Goal: Information Seeking & Learning: Check status

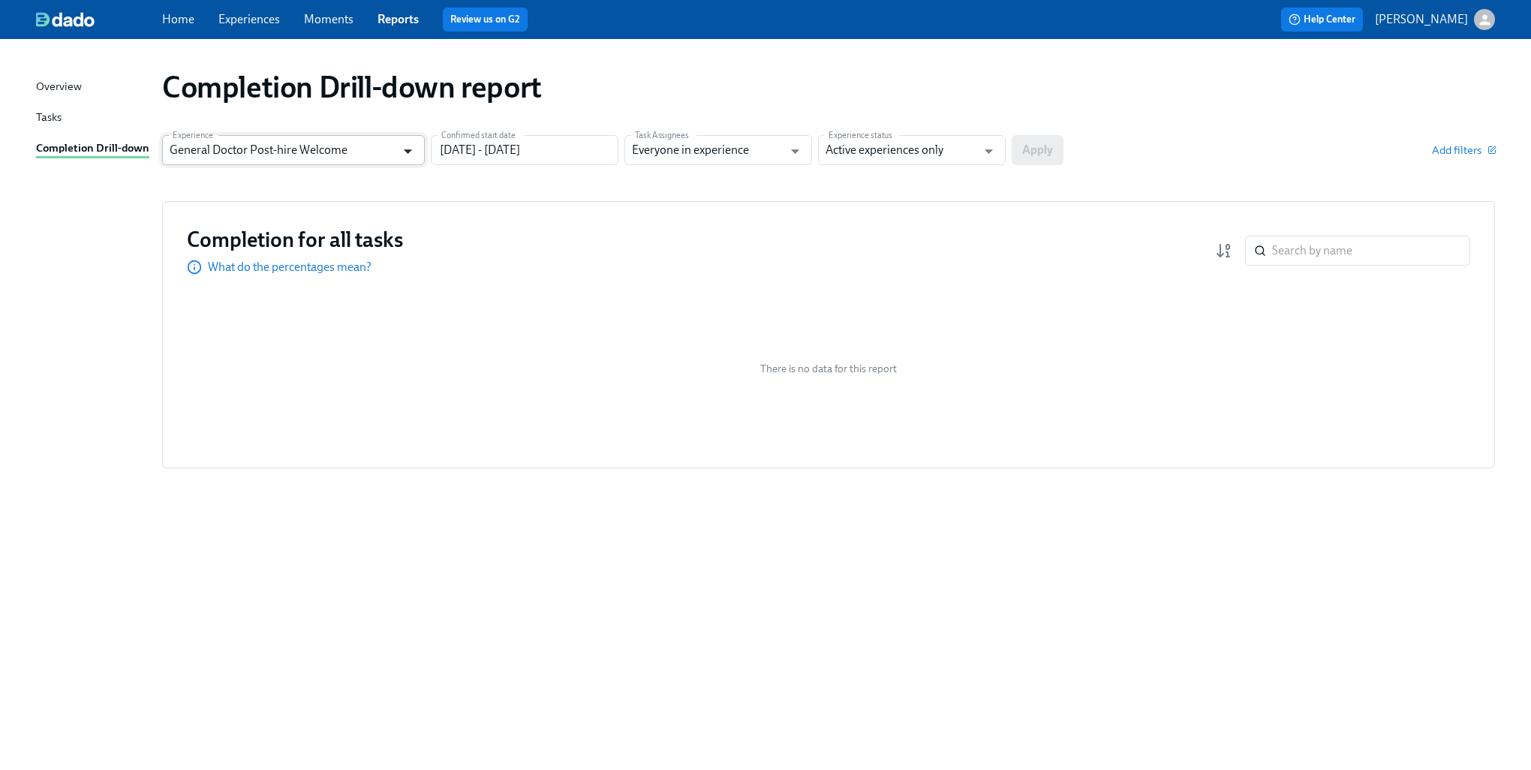
click at [411, 162] on button "Open" at bounding box center [407, 151] width 23 height 23
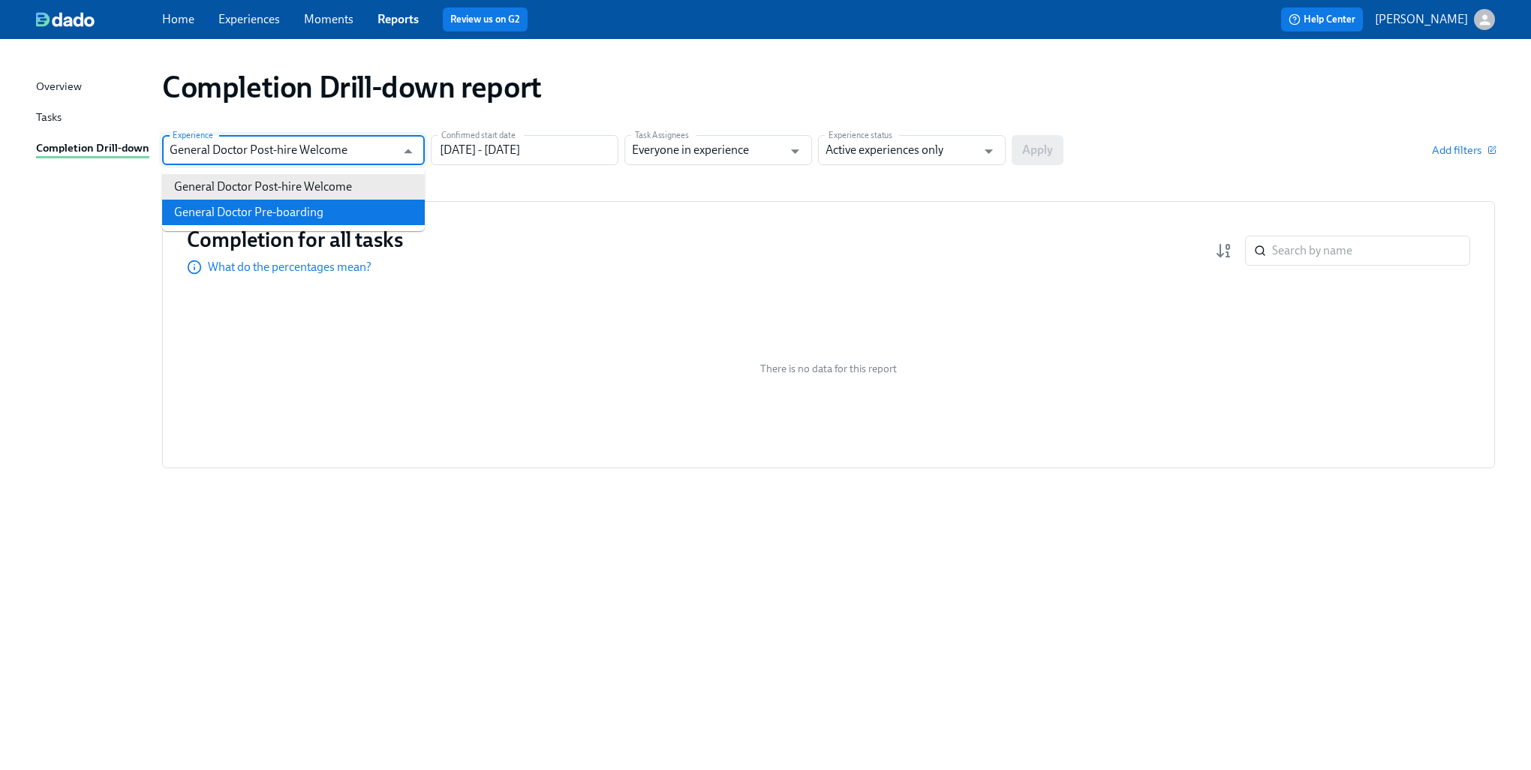
click at [320, 218] on li "General Doctor Pre-boarding" at bounding box center [293, 213] width 263 height 26
type input "General Doctor Pre-boarding"
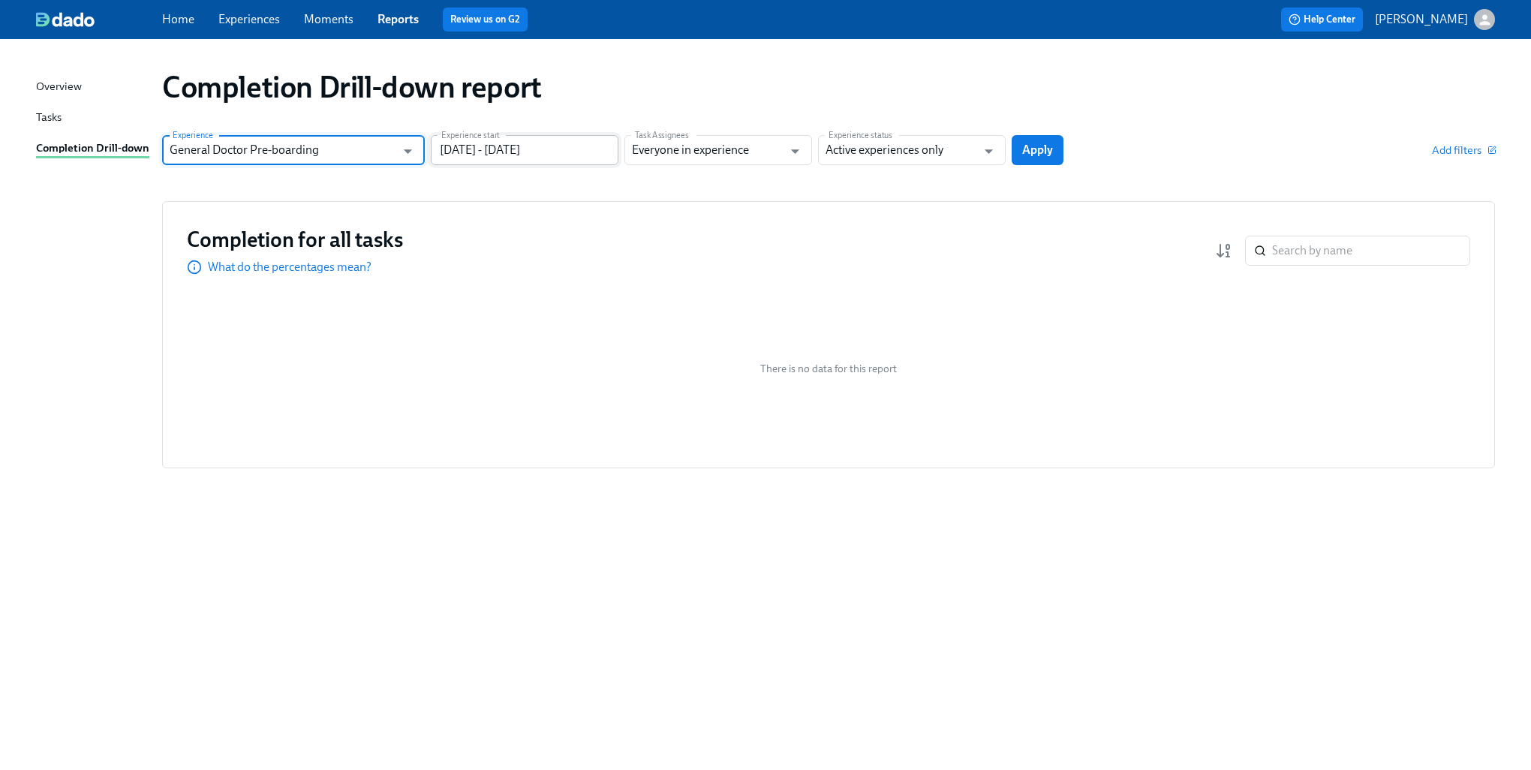
click at [582, 153] on input "[DATE] - [DATE]" at bounding box center [525, 150] width 188 height 30
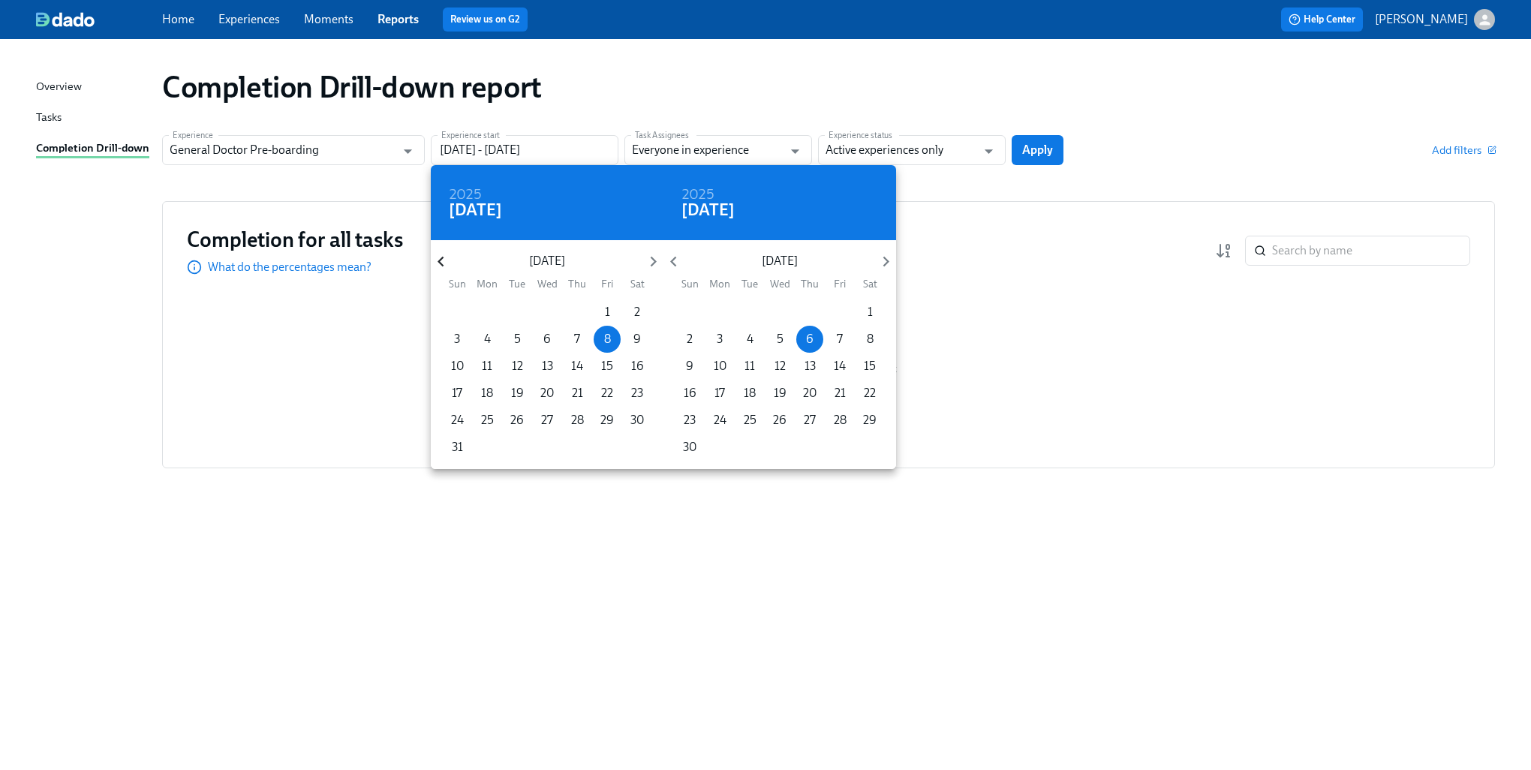
click at [445, 260] on icon "button" at bounding box center [441, 261] width 20 height 20
drag, startPoint x: 525, startPoint y: 314, endPoint x: 547, endPoint y: 306, distance: 23.0
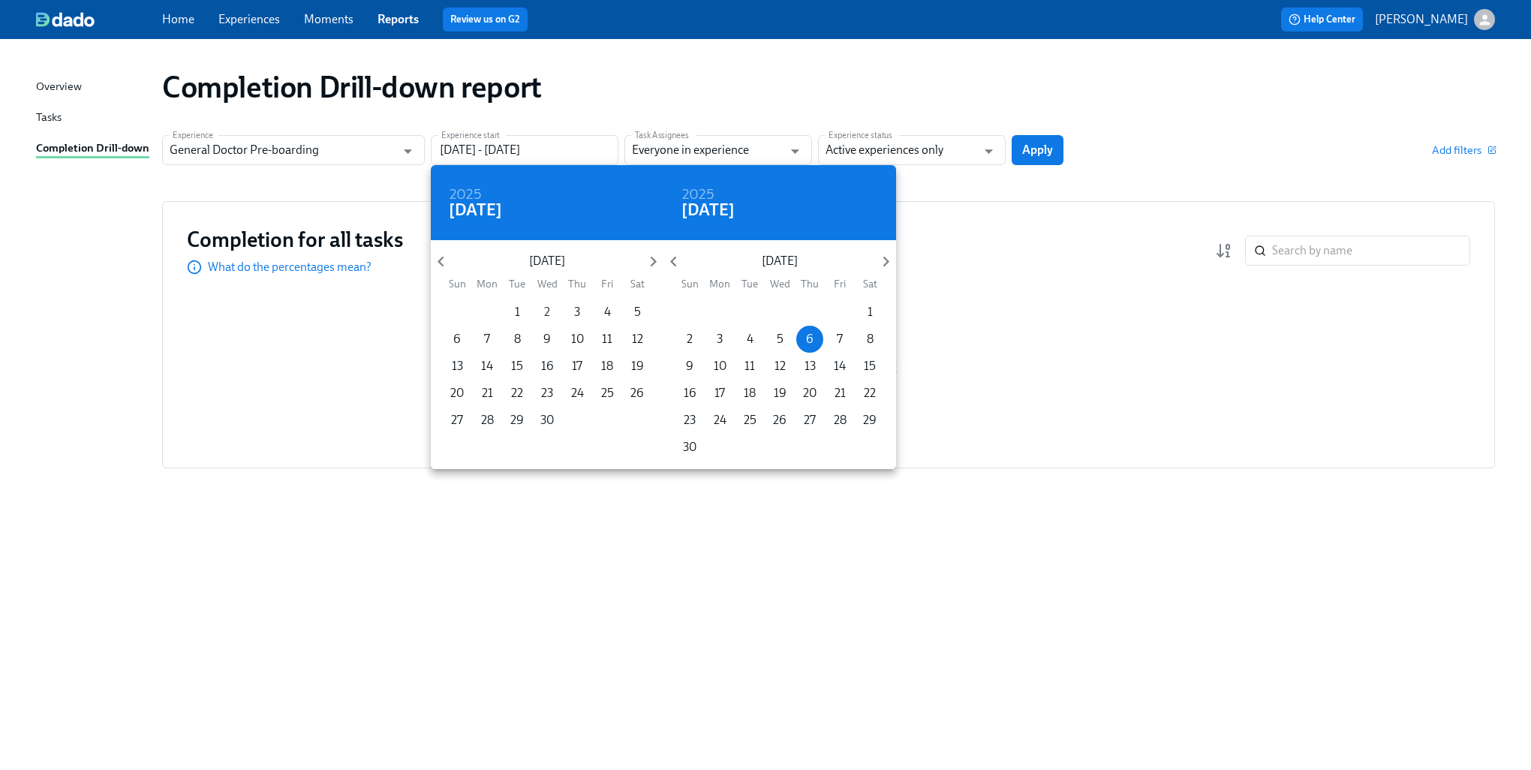
click at [525, 314] on span "1" at bounding box center [517, 312] width 27 height 17
click at [880, 275] on div "[DATE] Sun Mon Tue Wed Thu Fri Sat" at bounding box center [779, 268] width 233 height 41
click at [883, 264] on icon "button" at bounding box center [886, 261] width 20 height 20
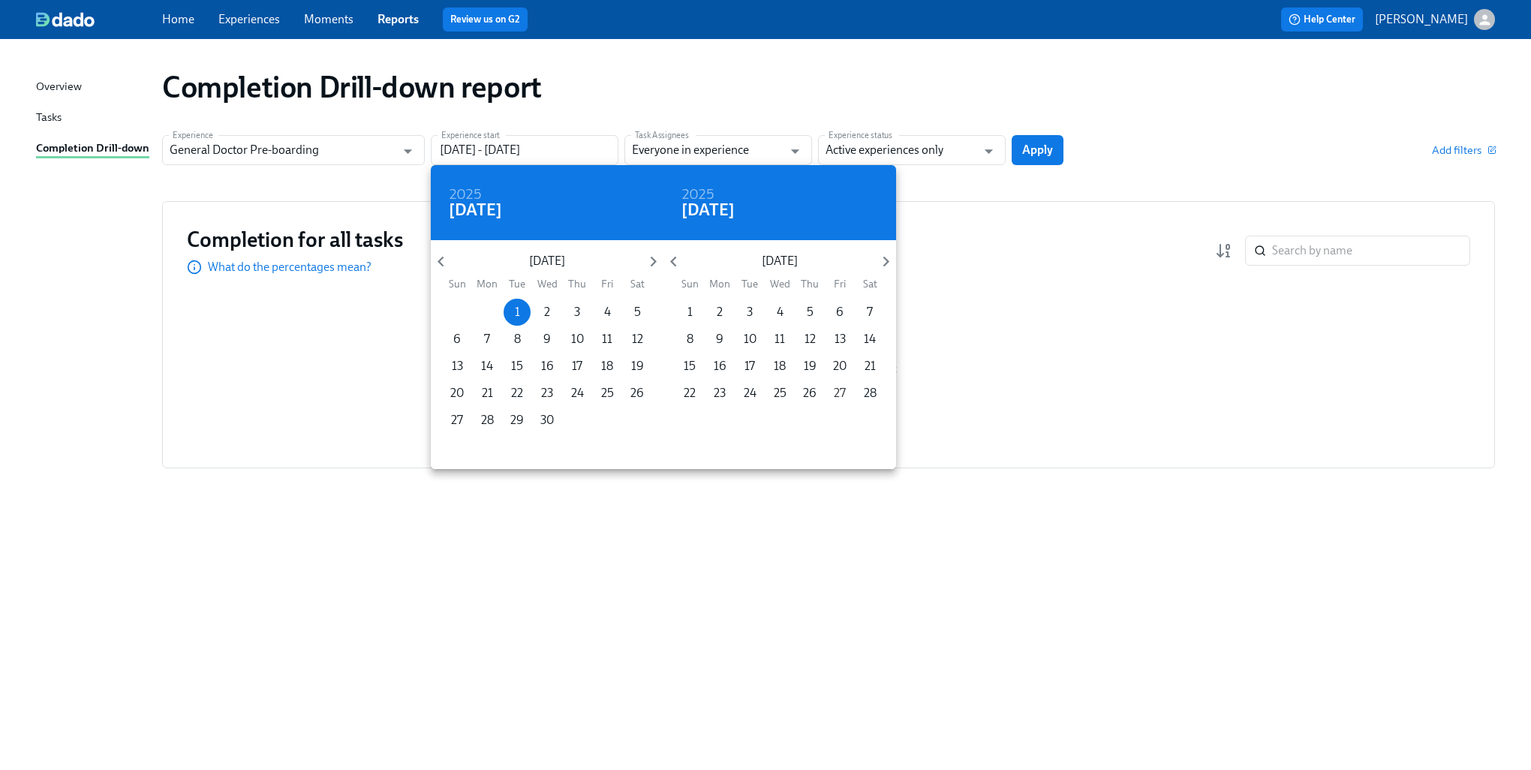
click at [844, 385] on p "27" at bounding box center [840, 393] width 12 height 17
type input "[DATE] - [DATE]"
click at [979, 80] on div at bounding box center [765, 385] width 1531 height 770
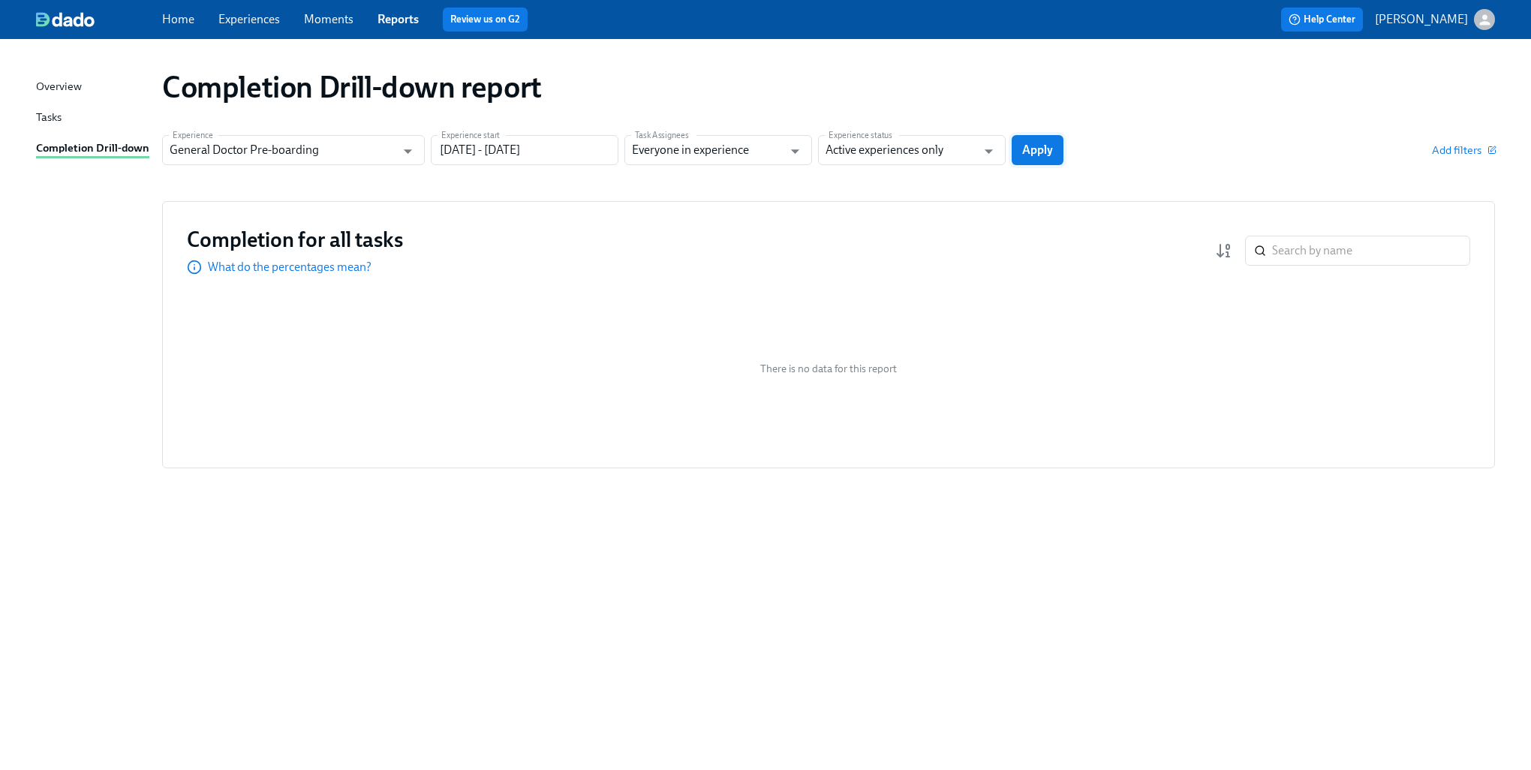
click at [1048, 144] on span "Apply" at bounding box center [1037, 150] width 31 height 15
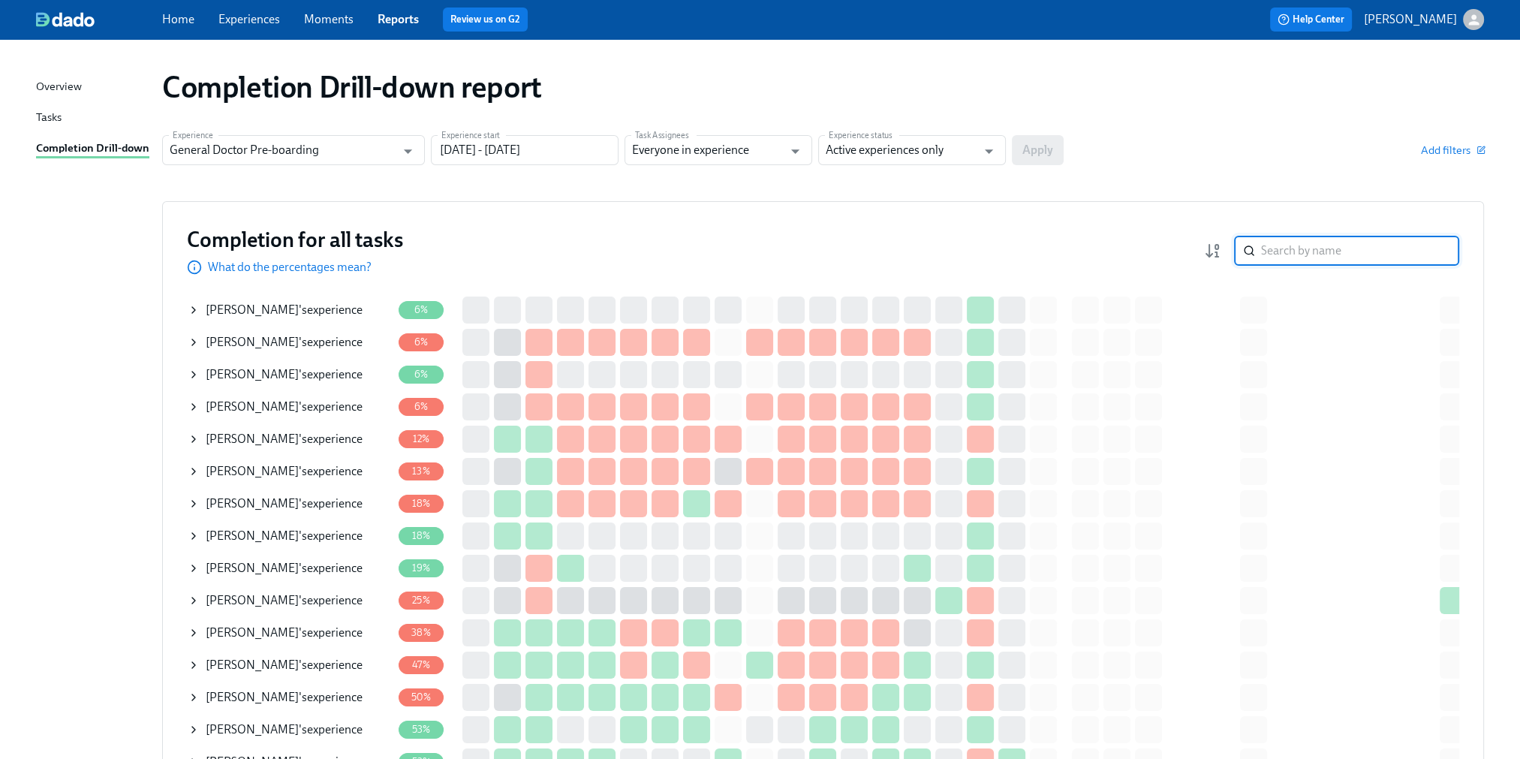
click at [1301, 247] on input "search" at bounding box center [1360, 251] width 198 height 30
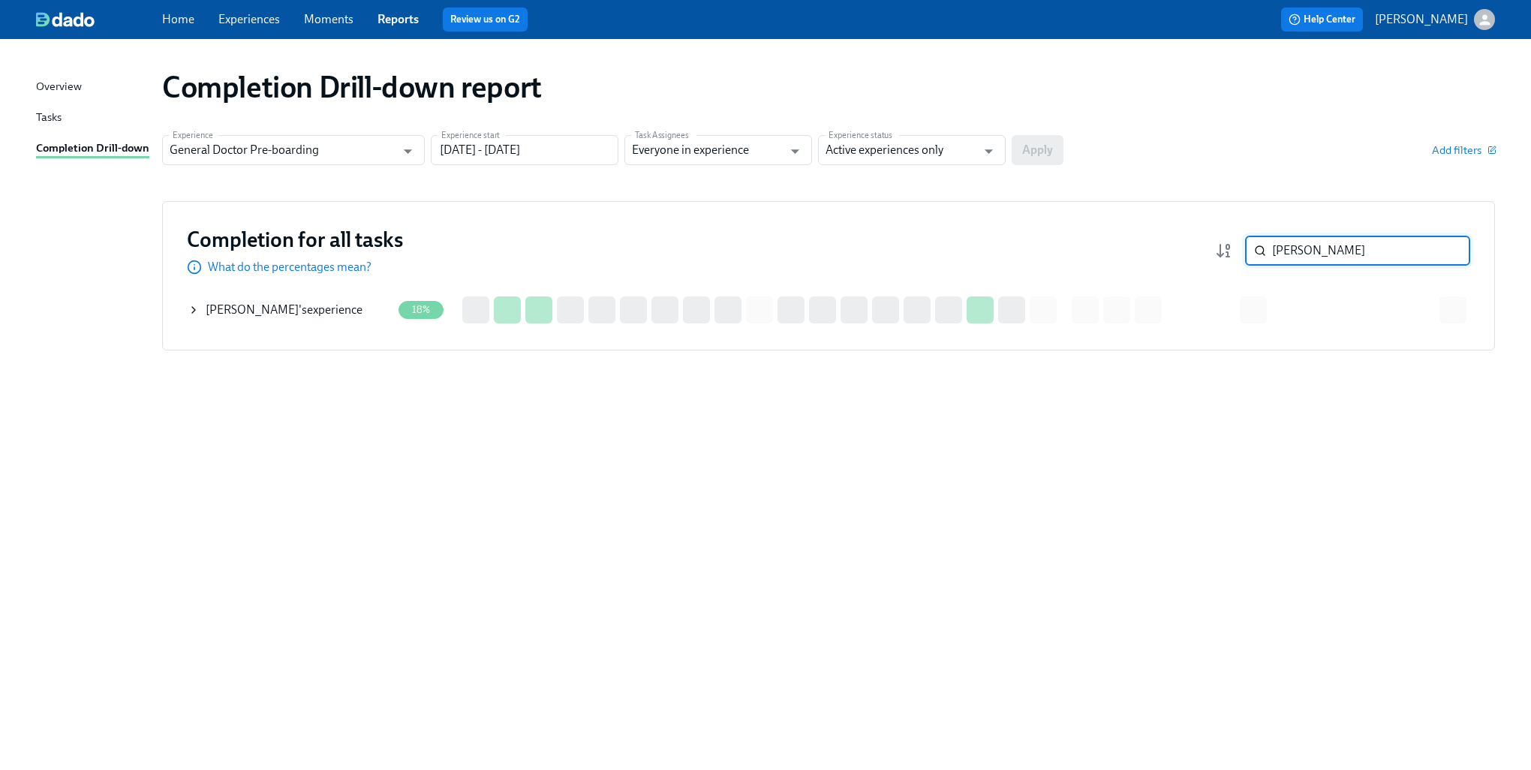
type input "[PERSON_NAME]"
click at [200, 314] on div "[PERSON_NAME] 's experience" at bounding box center [290, 310] width 204 height 30
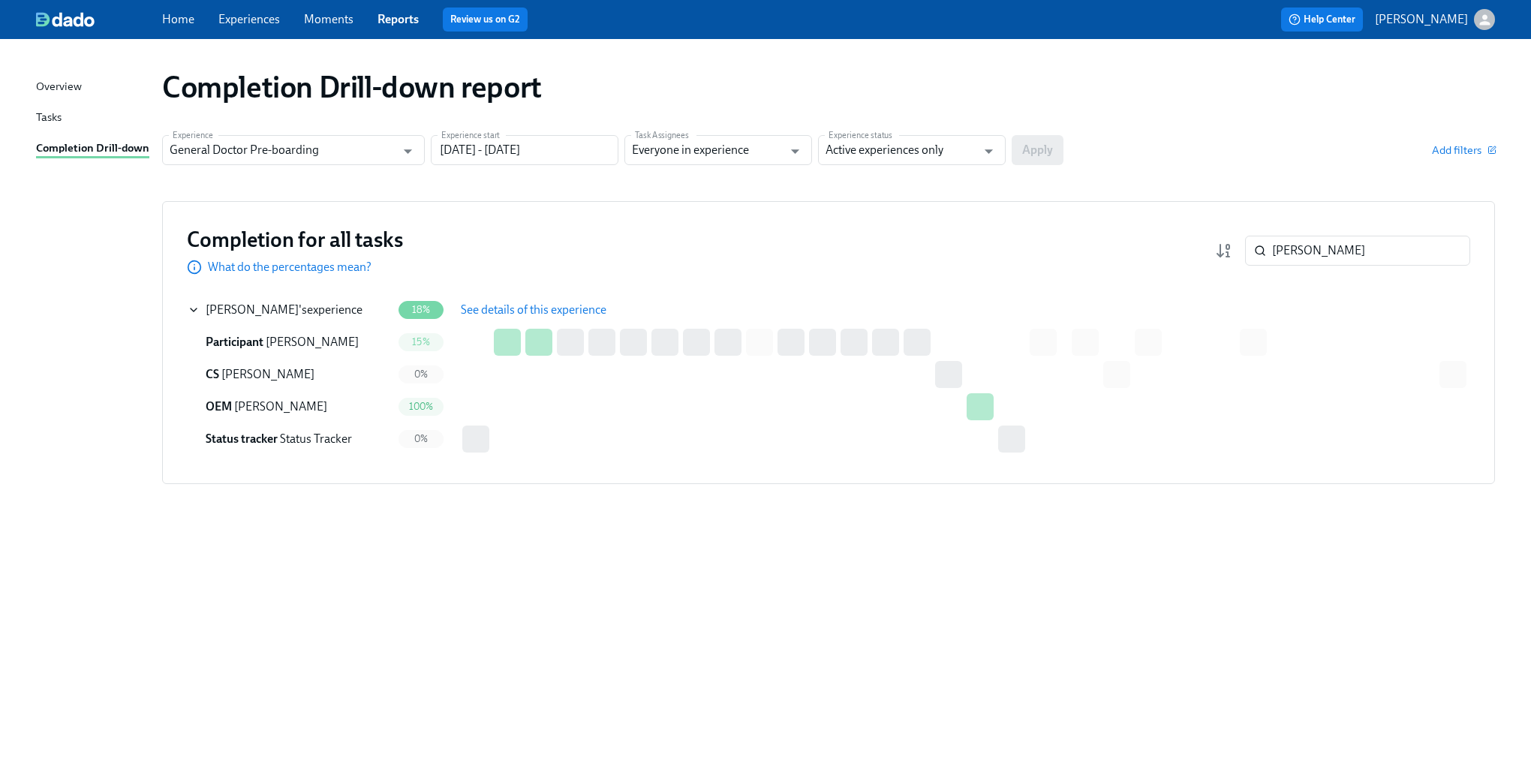
click at [572, 302] on span "See details of this experience" at bounding box center [534, 309] width 146 height 15
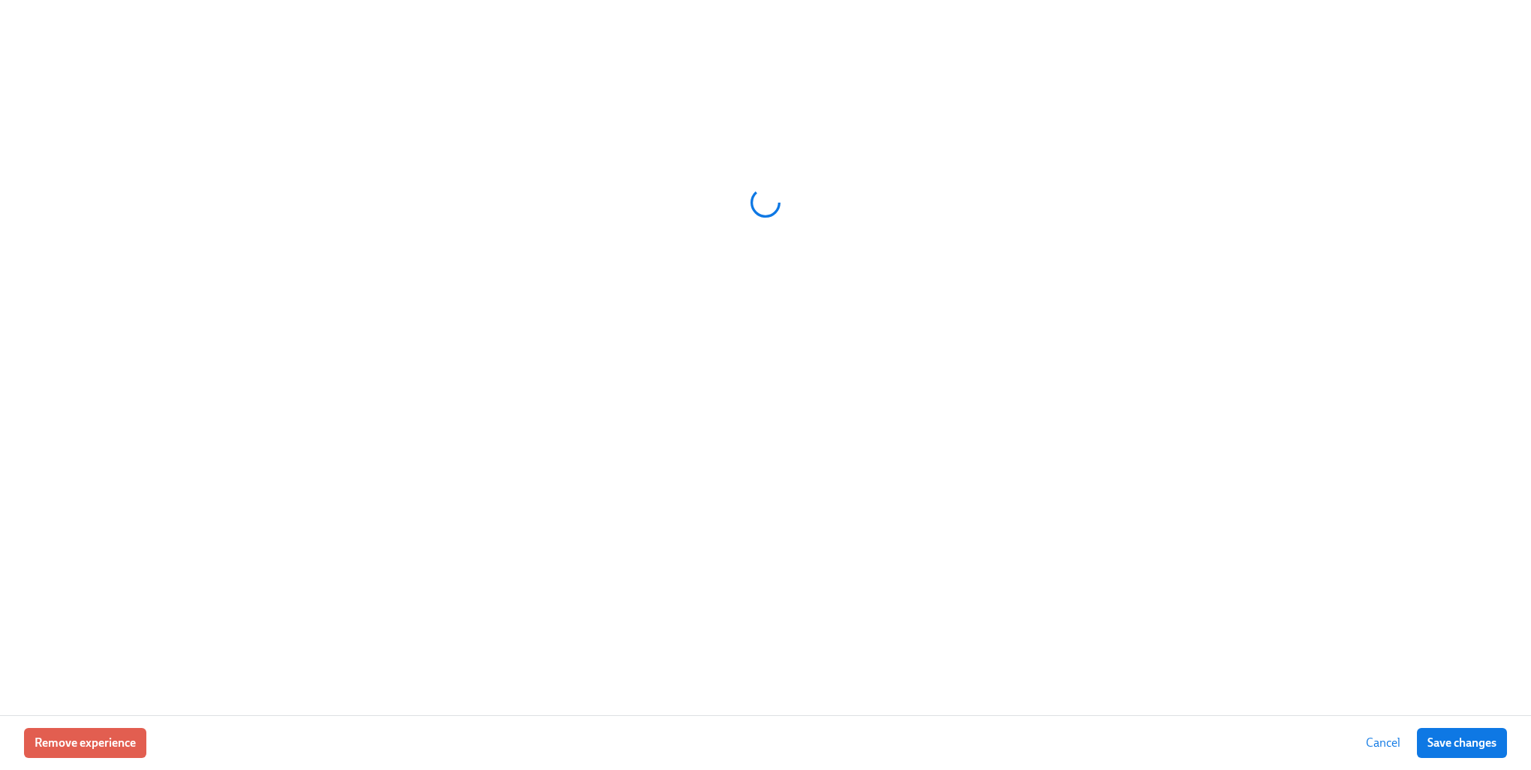
click at [564, 310] on div at bounding box center [765, 202] width 1483 height 375
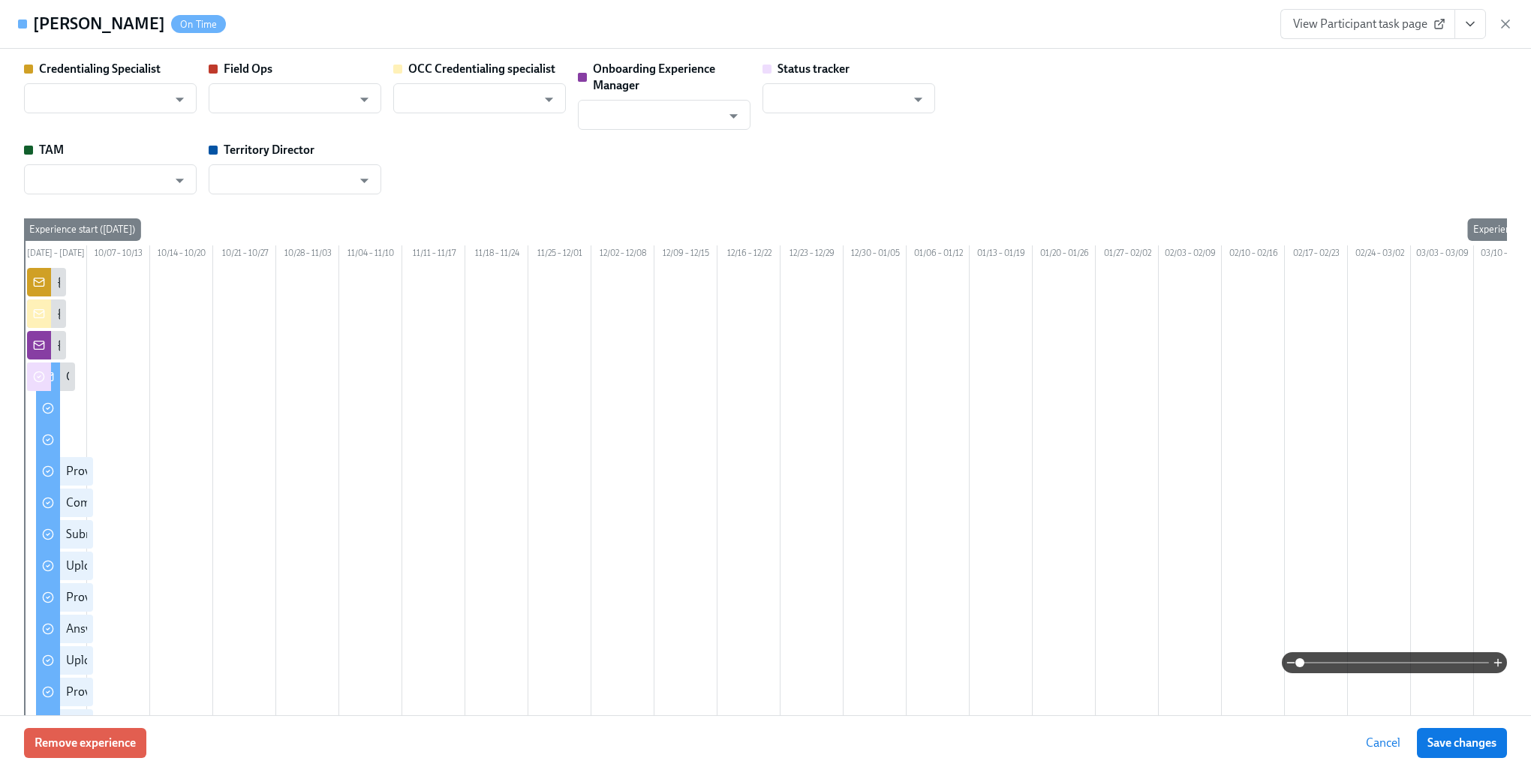
type input "[PERSON_NAME]"
type input "Status Tracker"
type input "[PERSON_NAME]"
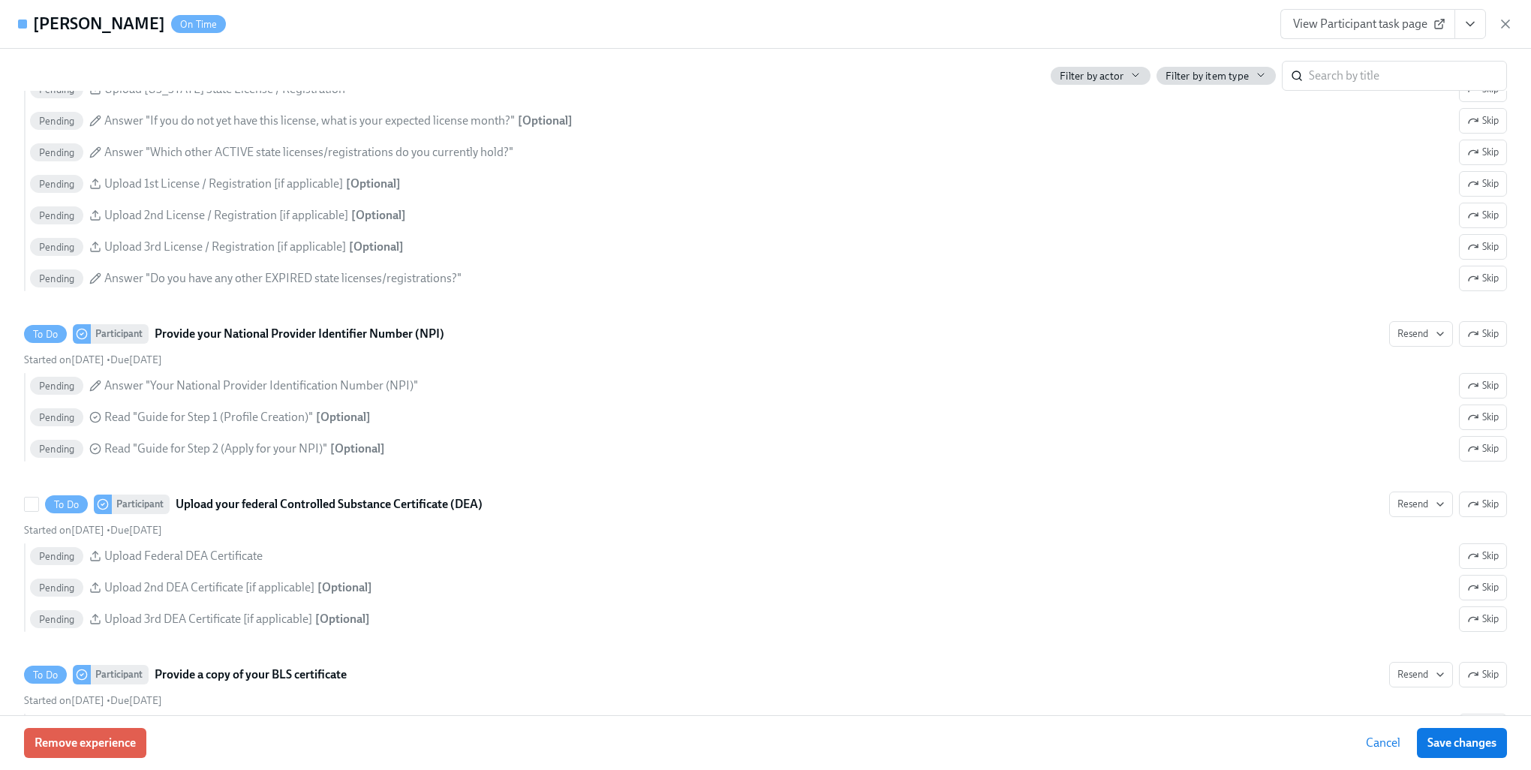
scroll to position [2852, 0]
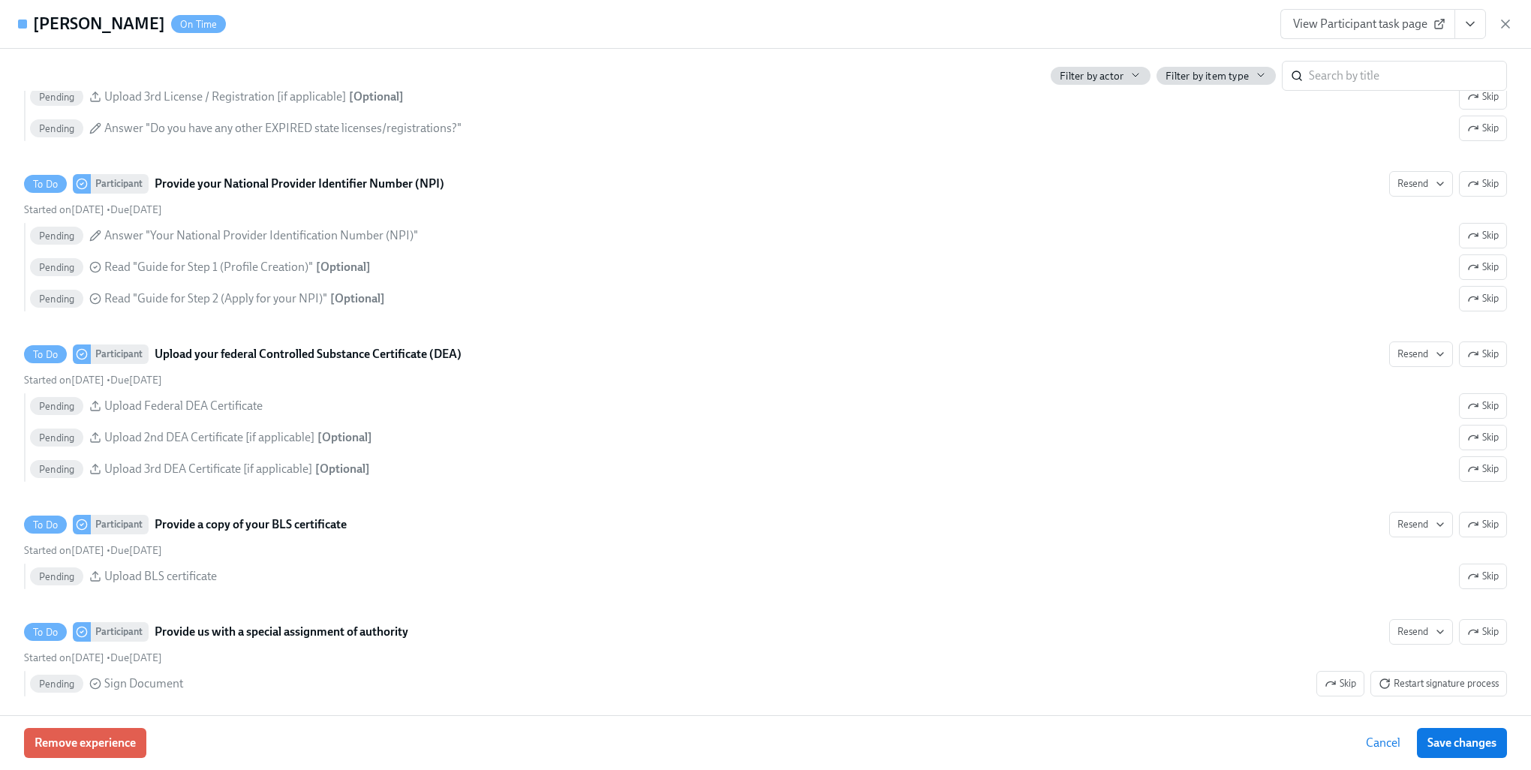
click at [1372, 746] on span "Cancel" at bounding box center [1383, 742] width 35 height 15
